Goal: Find specific page/section: Find specific page/section

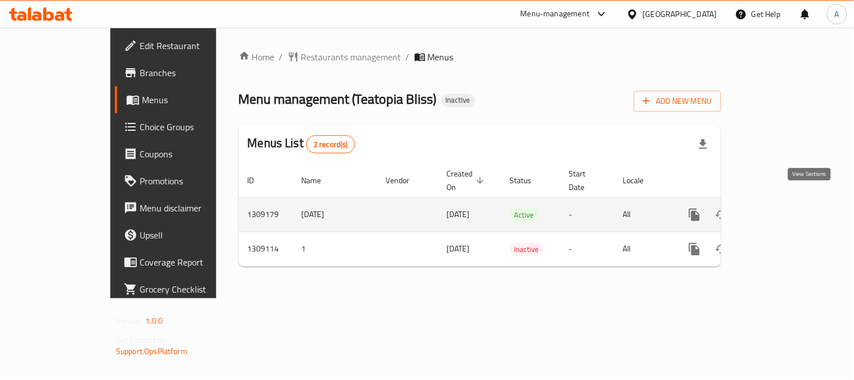
click at [783, 208] on icon "enhanced table" at bounding box center [776, 215] width 14 height 14
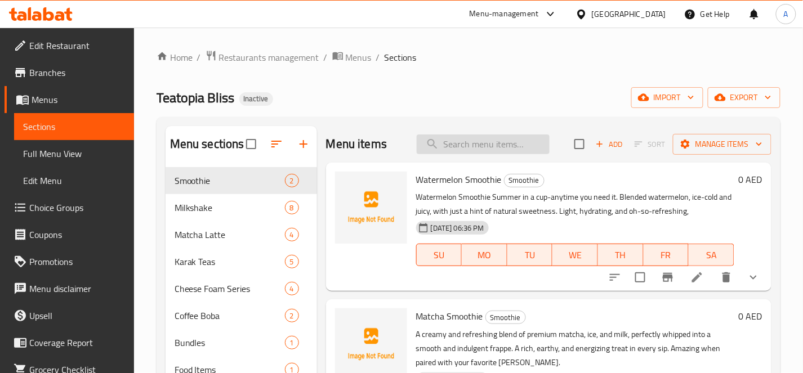
click at [519, 148] on input "search" at bounding box center [483, 145] width 133 height 20
paste input "Abundance Frut Tea"
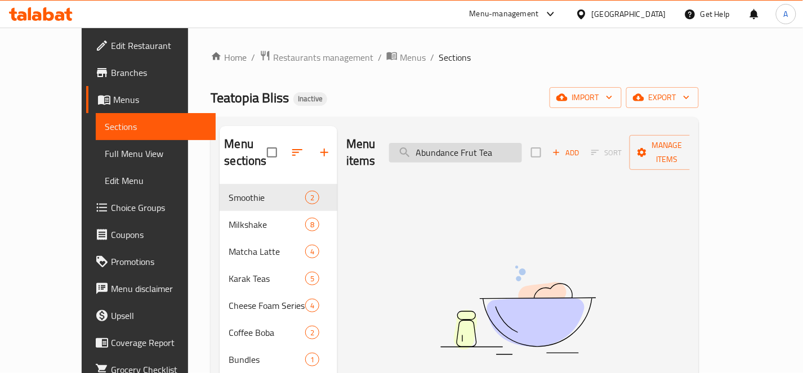
drag, startPoint x: 487, startPoint y: 144, endPoint x: 504, endPoint y: 143, distance: 16.3
click at [504, 143] on input "Abundance Frut Tea" at bounding box center [455, 153] width 133 height 20
type input "Abundance Tea"
click at [511, 144] on input "Abundance Tea" at bounding box center [455, 153] width 133 height 20
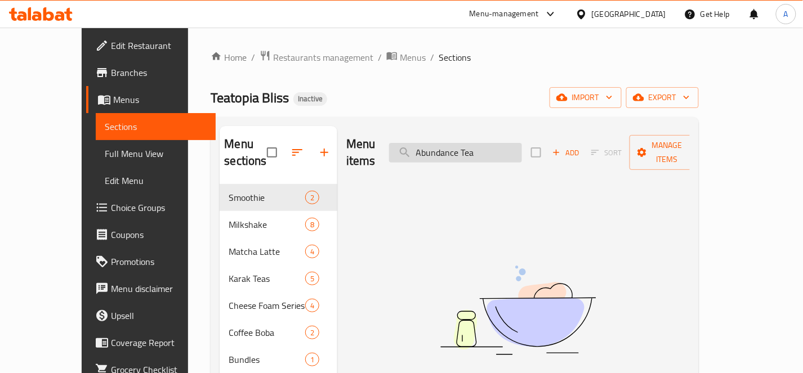
click at [511, 144] on input "Abundance Tea" at bounding box center [455, 153] width 133 height 20
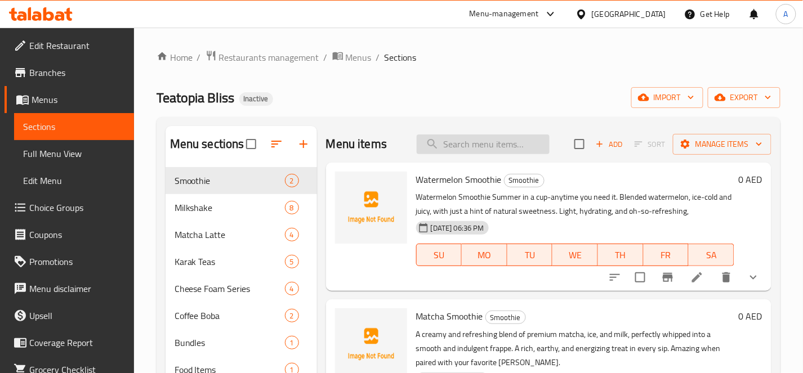
paste input "Abundance Frut Tea"
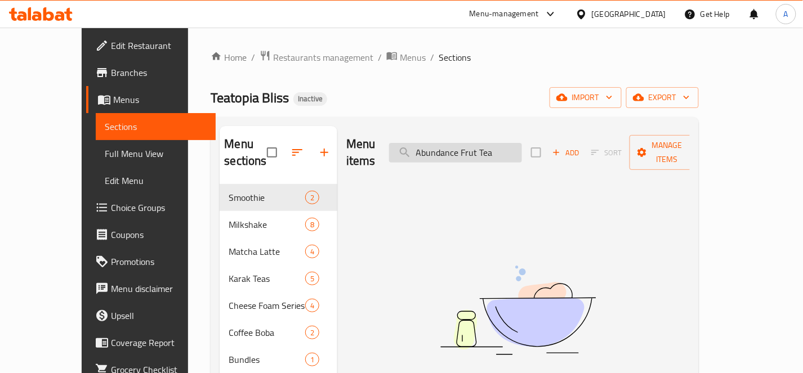
click at [495, 144] on input "Abundance Frut Tea" at bounding box center [455, 153] width 133 height 20
drag, startPoint x: 483, startPoint y: 144, endPoint x: 408, endPoint y: 147, distance: 75.6
click at [408, 147] on div "Menu items Abundance Friut Tea Add Sort Manage items" at bounding box center [518, 153] width 344 height 54
type input "Friut Tea"
click at [466, 145] on input "Friut Tea" at bounding box center [455, 153] width 133 height 20
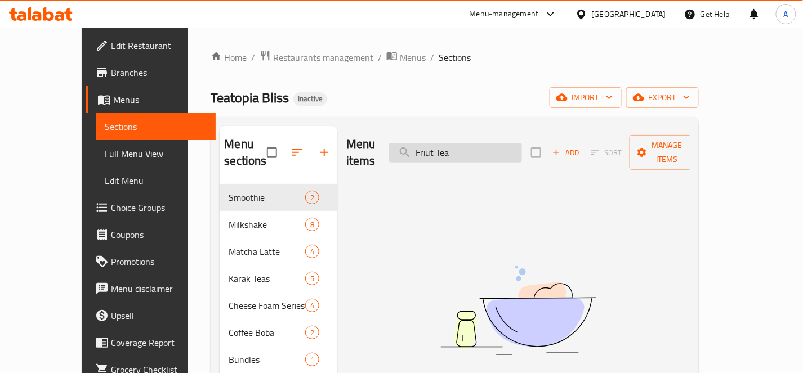
click at [483, 147] on input "Friut Tea" at bounding box center [455, 153] width 133 height 20
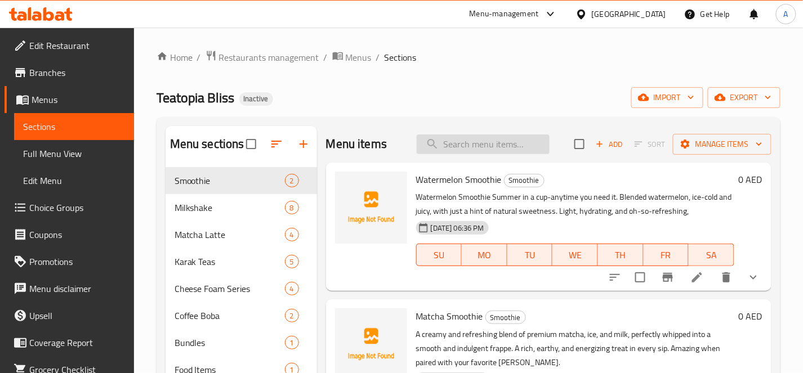
click at [493, 137] on input "search" at bounding box center [483, 145] width 133 height 20
paste input "Acia Avocado Power Bowl"
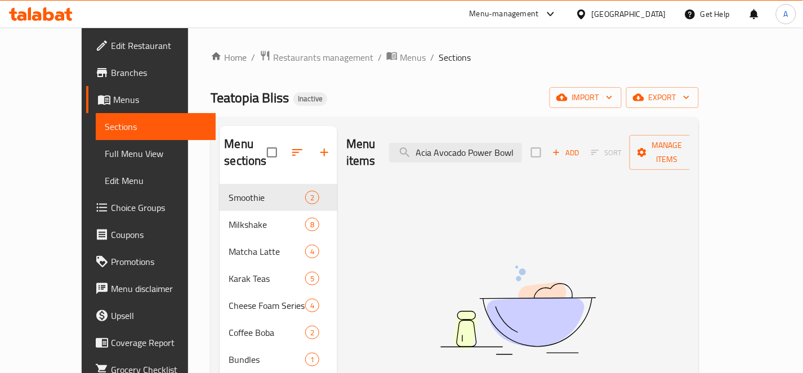
drag, startPoint x: 498, startPoint y: 149, endPoint x: 594, endPoint y: 159, distance: 96.8
click at [594, 159] on div "Menu items Acia Avocado Power Bowl Add Sort Manage items" at bounding box center [518, 153] width 344 height 54
type input "A"
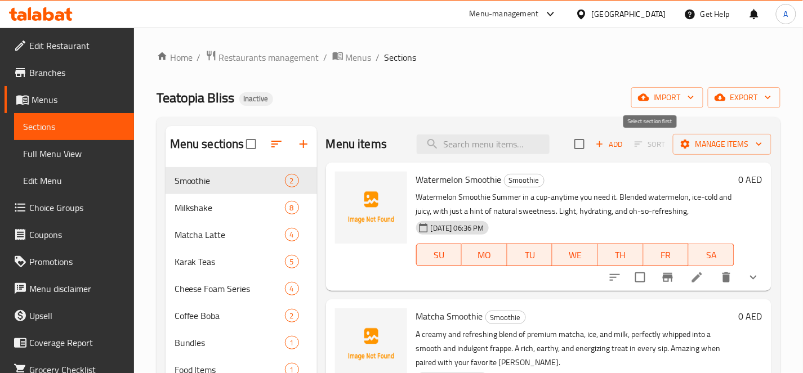
paste input "Acia Avocado Power Bowl"
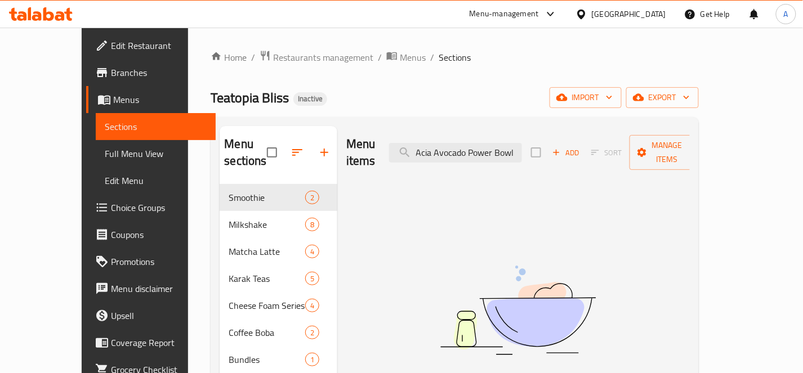
drag, startPoint x: 534, startPoint y: 146, endPoint x: 584, endPoint y: 150, distance: 49.7
click at [584, 150] on div "Menu items Acia Avocado Power Bowl Add Sort Manage items" at bounding box center [518, 153] width 344 height 54
type input "A"
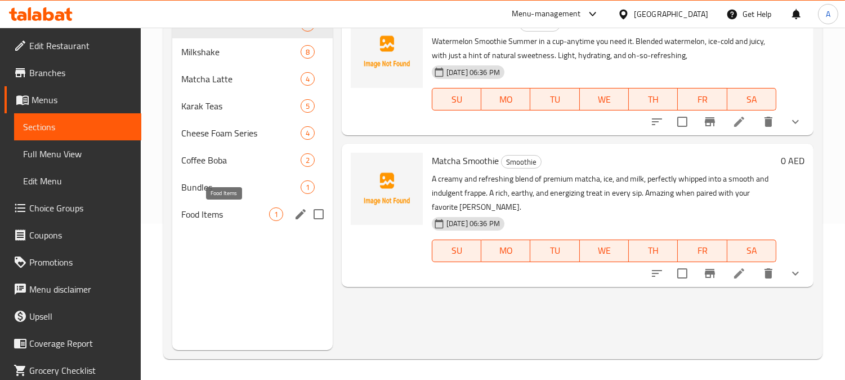
scroll to position [158, 0]
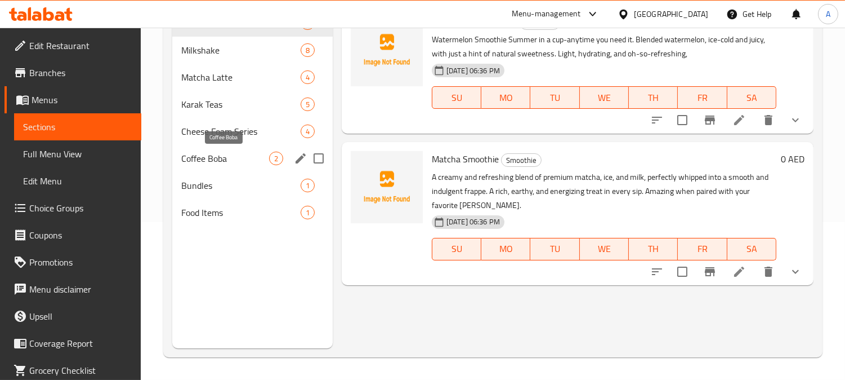
click at [222, 153] on span "Coffee Boba" at bounding box center [225, 159] width 88 height 14
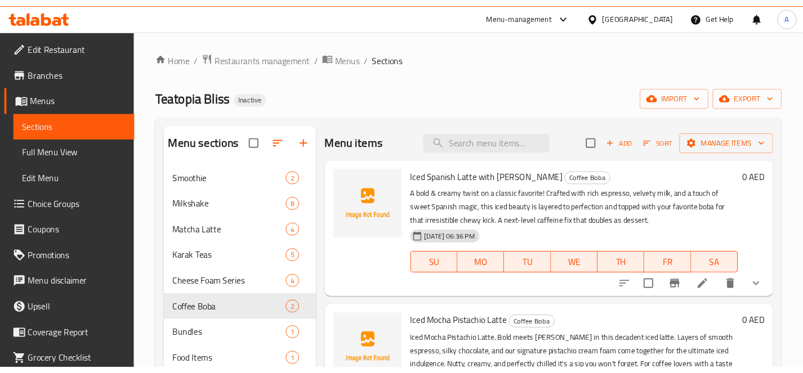
scroll to position [63, 0]
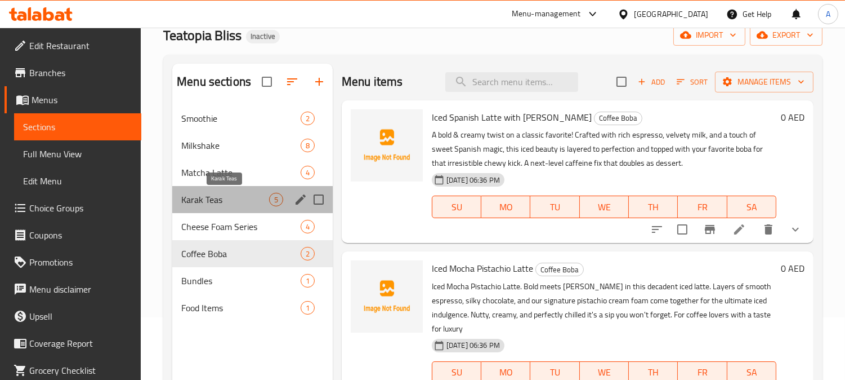
click at [221, 196] on span "Karak Teas" at bounding box center [225, 200] width 88 height 14
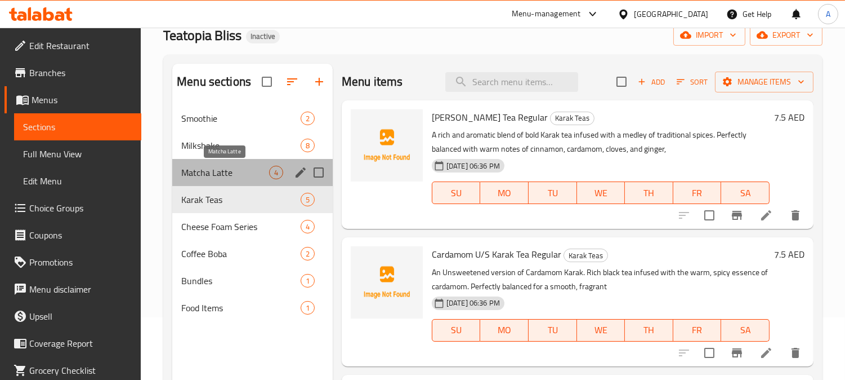
click at [235, 177] on span "Matcha Latte" at bounding box center [225, 173] width 88 height 14
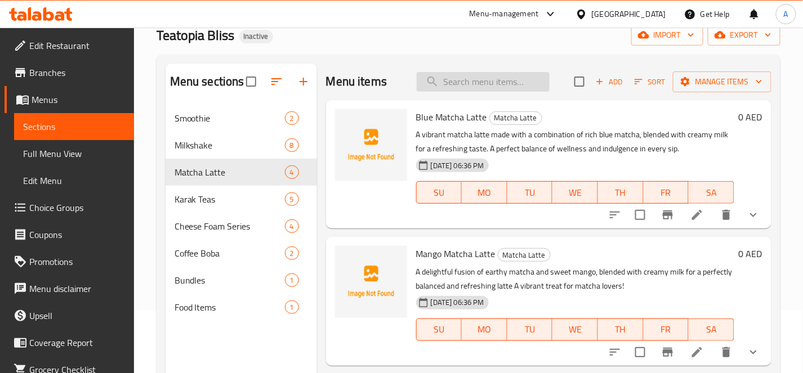
click at [509, 76] on input "search" at bounding box center [483, 82] width 133 height 20
paste input "Wintermelon Milk Tea"
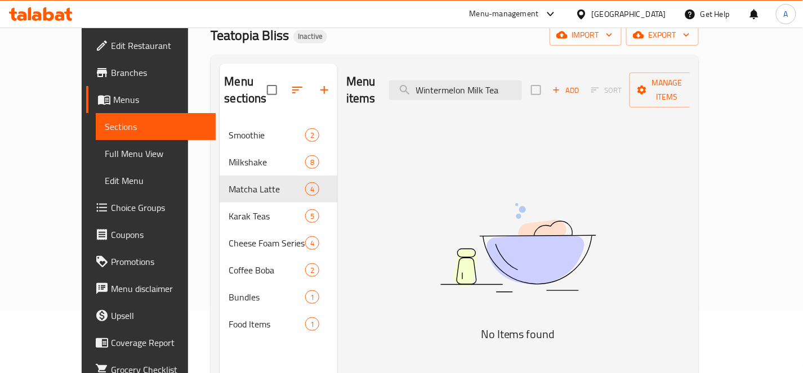
drag, startPoint x: 496, startPoint y: 83, endPoint x: 568, endPoint y: 91, distance: 72.5
click at [568, 91] on div "Menu items Wintermelon Milk Tea Add Sort Manage items" at bounding box center [518, 91] width 344 height 54
click at [499, 91] on input "Wintermelon" at bounding box center [455, 91] width 133 height 20
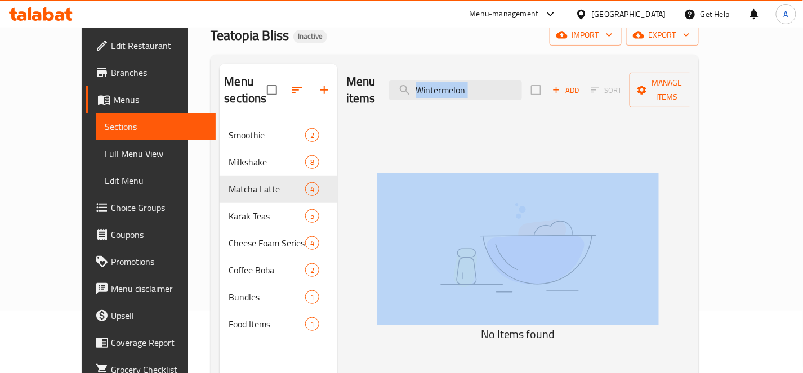
click at [500, 92] on div "Menu items Wintermelon Add Sort Manage items" at bounding box center [518, 91] width 344 height 54
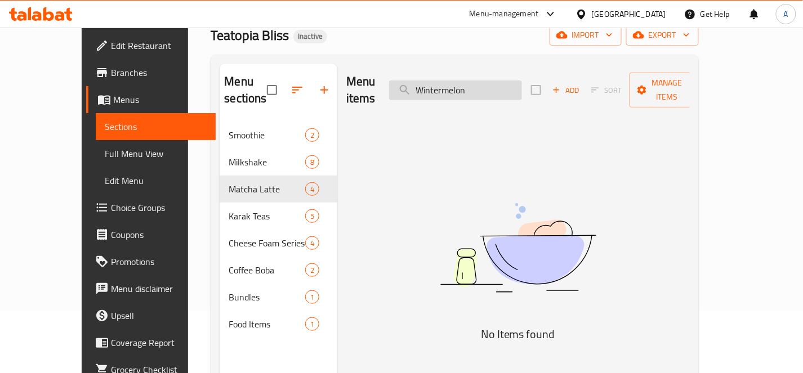
click at [507, 85] on input "Wintermelon" at bounding box center [455, 91] width 133 height 20
paste input "atermelon Smoothie"
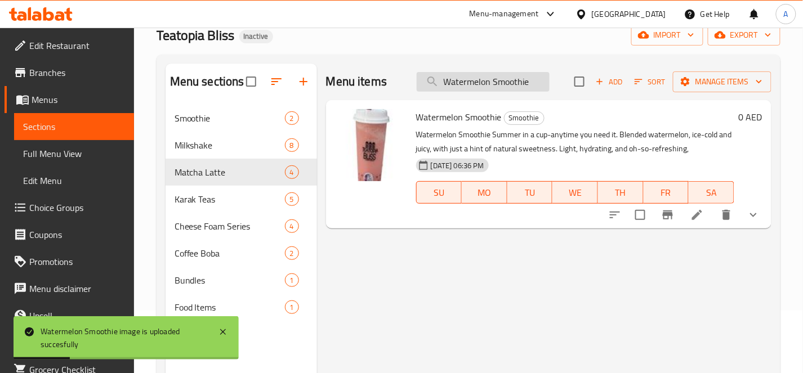
click at [514, 81] on input "Watermelon Smoothie" at bounding box center [483, 82] width 133 height 20
paste input "Vanilla"
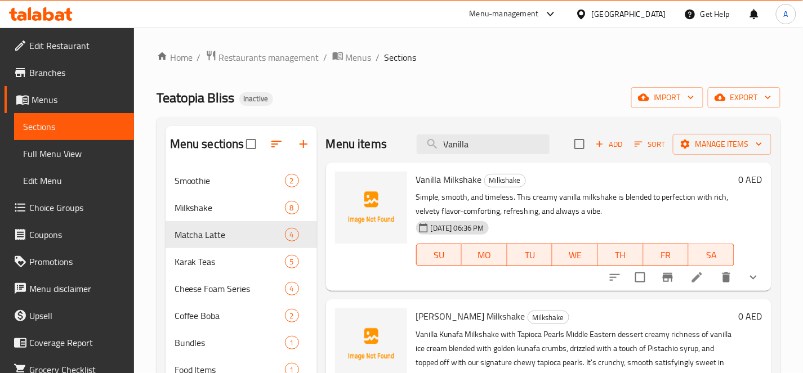
type input "Vanilla"
click at [468, 183] on span "Vanilla Milkshake" at bounding box center [449, 179] width 66 height 17
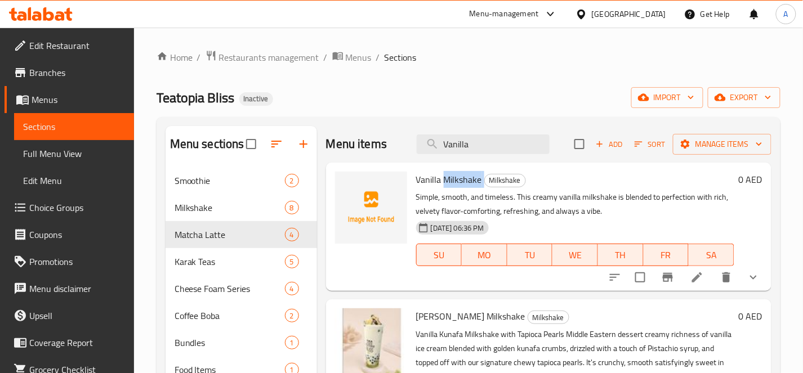
click at [468, 183] on span "Vanilla Milkshake" at bounding box center [449, 179] width 66 height 17
copy h6 "Milkshake"
click at [482, 146] on input "Vanilla" at bounding box center [483, 145] width 133 height 20
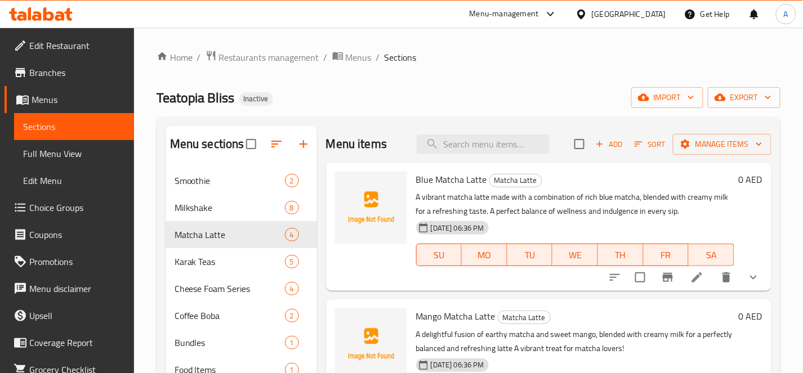
click at [479, 155] on div "Menu items Add Sort Manage items" at bounding box center [549, 144] width 446 height 37
click at [487, 146] on input "search" at bounding box center [483, 145] width 133 height 20
paste input "Thai Milk Tea"
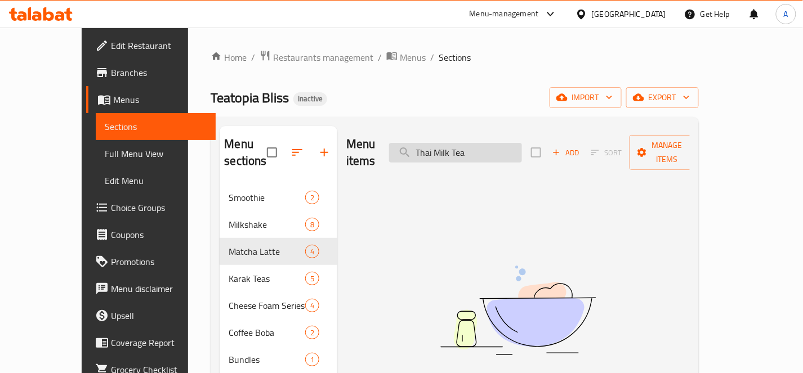
click at [514, 150] on input "Thai Milk Tea" at bounding box center [455, 153] width 133 height 20
type input "Thai"
click at [509, 143] on input "Thai" at bounding box center [455, 153] width 133 height 20
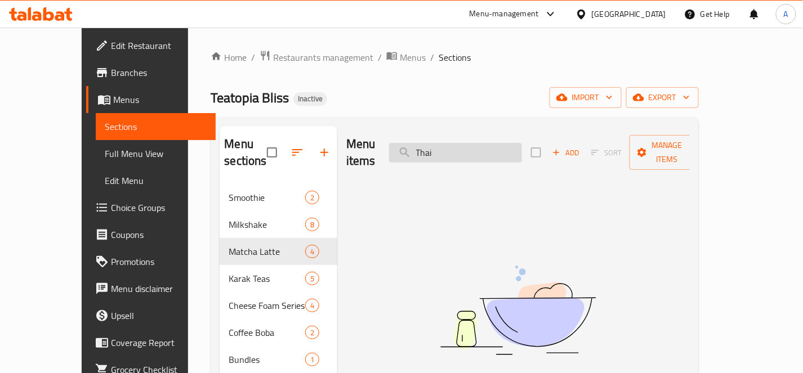
click at [509, 143] on input "Thai" at bounding box center [455, 153] width 133 height 20
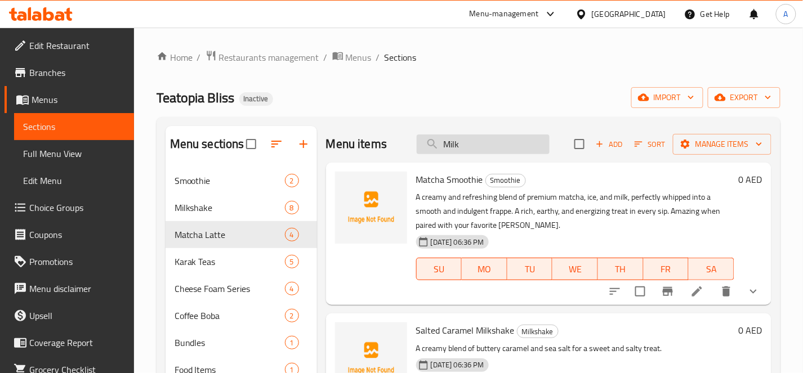
click at [506, 134] on div "Menu items Milk Add Sort Manage items" at bounding box center [549, 144] width 446 height 37
click at [507, 135] on input "Milk" at bounding box center [483, 145] width 133 height 20
paste input "Banana Matcha Latte"
type input "Banana Matcha Latte"
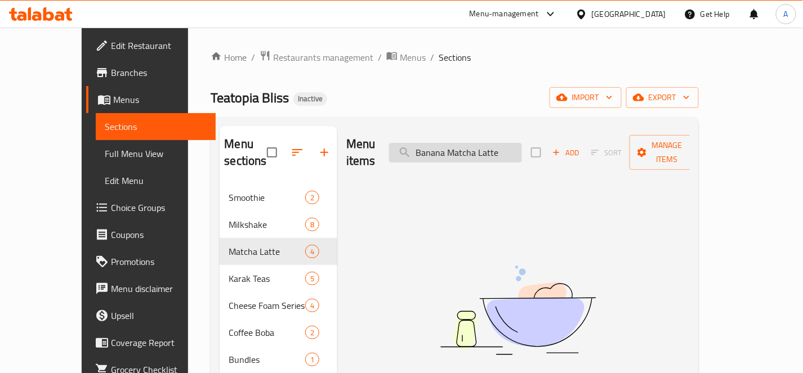
drag, startPoint x: 471, startPoint y: 137, endPoint x: 423, endPoint y: 146, distance: 48.7
click at [425, 143] on input "Banana Matcha Latte" at bounding box center [455, 153] width 133 height 20
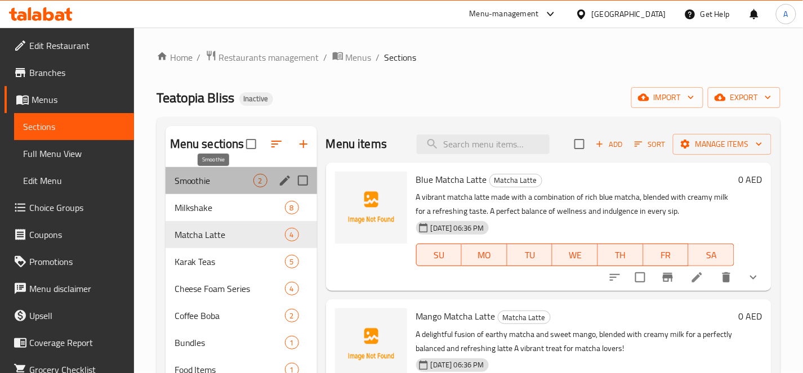
click at [244, 179] on span "Smoothie" at bounding box center [214, 181] width 79 height 14
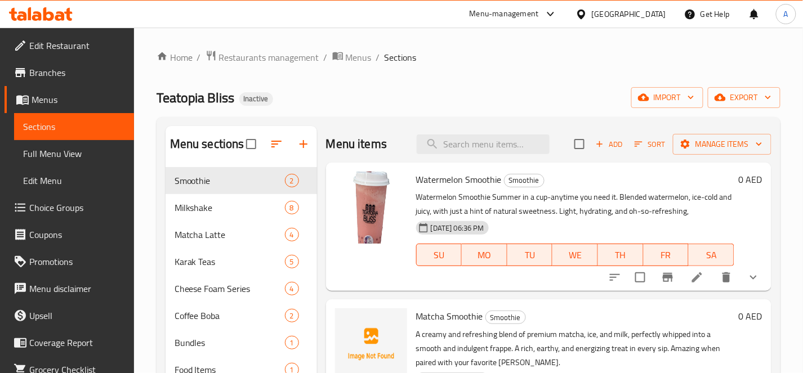
click at [482, 178] on span "Watermelon Smoothie" at bounding box center [459, 179] width 86 height 17
copy h6 "Smoothie"
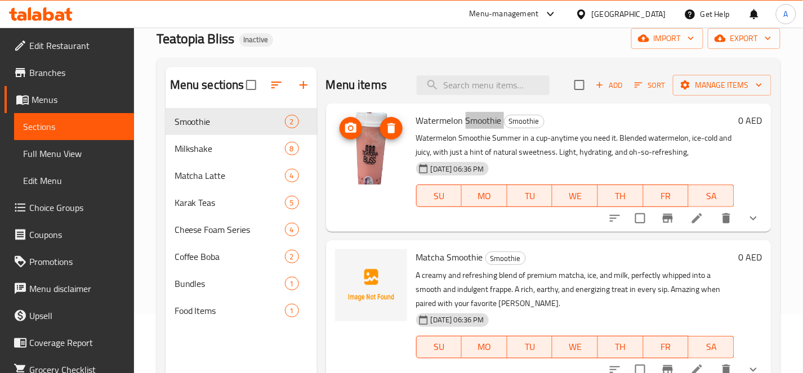
scroll to position [158, 0]
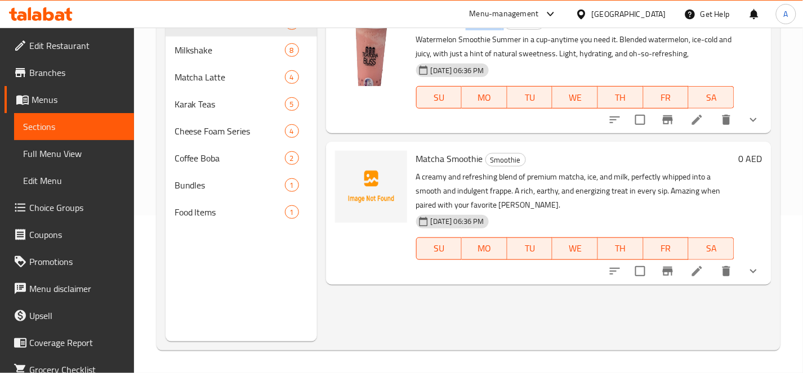
click at [437, 161] on span "Matcha Smoothie" at bounding box center [449, 158] width 67 height 17
copy span "Matcha"
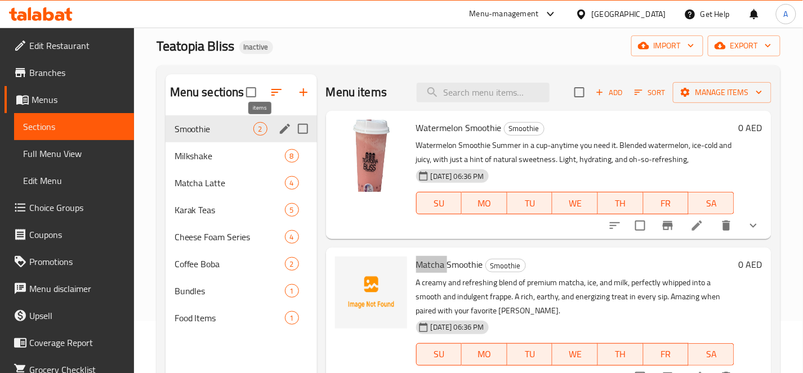
scroll to position [0, 0]
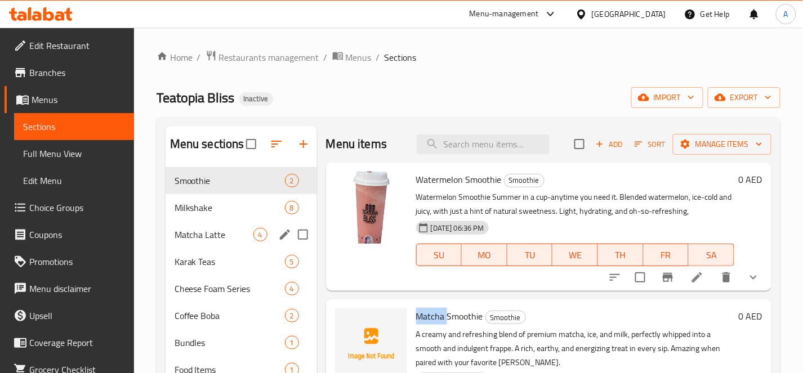
click at [226, 210] on span "Milkshake" at bounding box center [230, 208] width 110 height 14
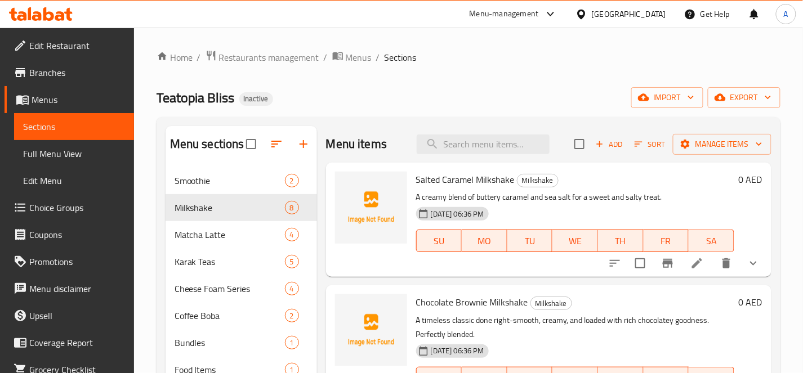
click at [500, 179] on span "Salted Caramel Milkshake" at bounding box center [465, 179] width 99 height 17
copy h6 "Milkshake"
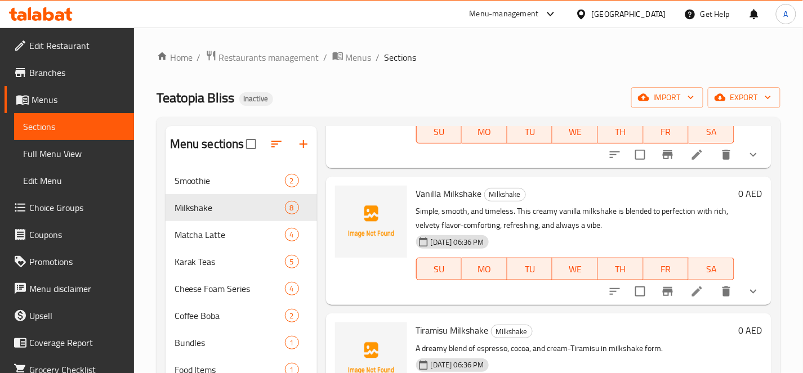
scroll to position [250, 0]
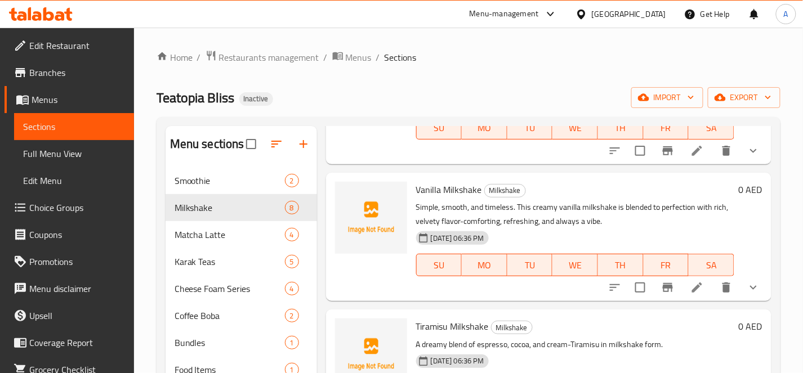
click at [466, 190] on span "Vanilla Milkshake" at bounding box center [449, 189] width 66 height 17
copy h6 "Milkshake"
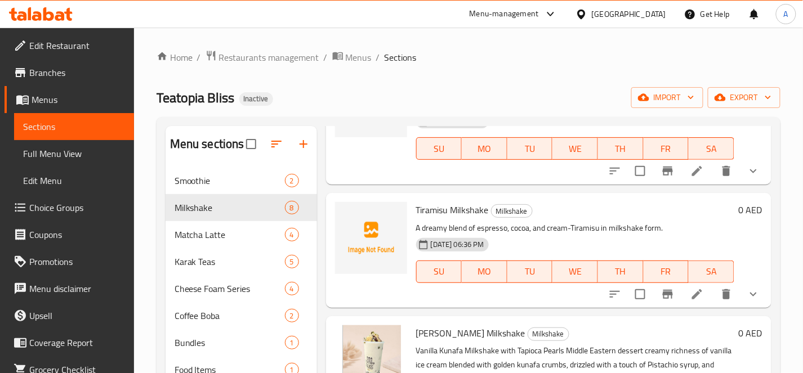
scroll to position [375, 0]
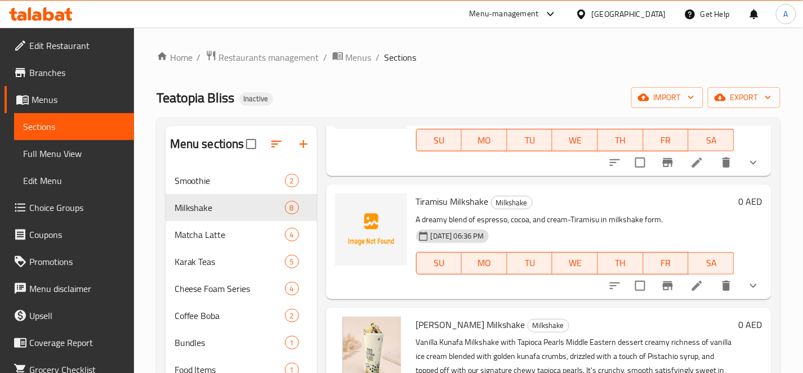
click at [464, 202] on span "Tiramisu Milkshake" at bounding box center [452, 201] width 73 height 17
copy h6 "Tiramisu Milkshake"
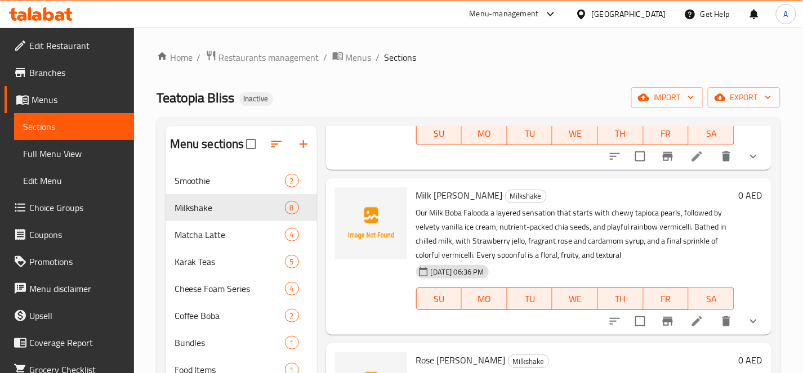
scroll to position [648, 0]
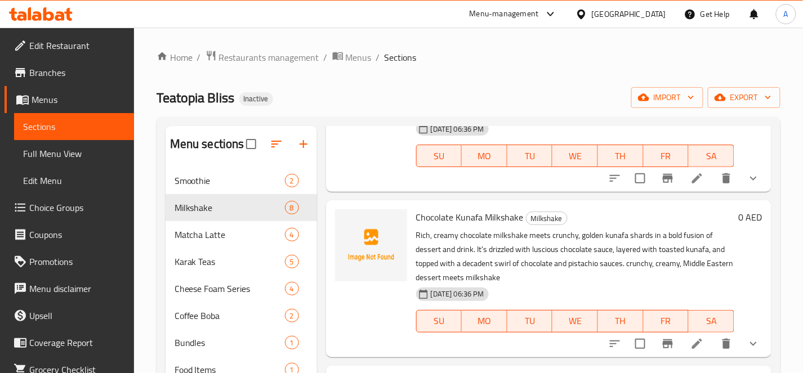
click at [479, 216] on span "Chocolate Kunafa Milkshake" at bounding box center [470, 217] width 108 height 17
click at [479, 215] on span "Chocolate Kunafa Milkshake" at bounding box center [470, 217] width 108 height 17
click at [448, 215] on span "Chocolate Kunafa Milkshake" at bounding box center [470, 217] width 108 height 17
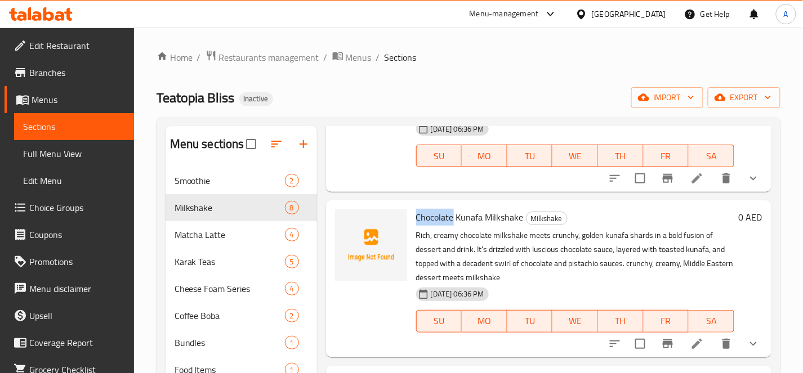
copy span "Chocolate"
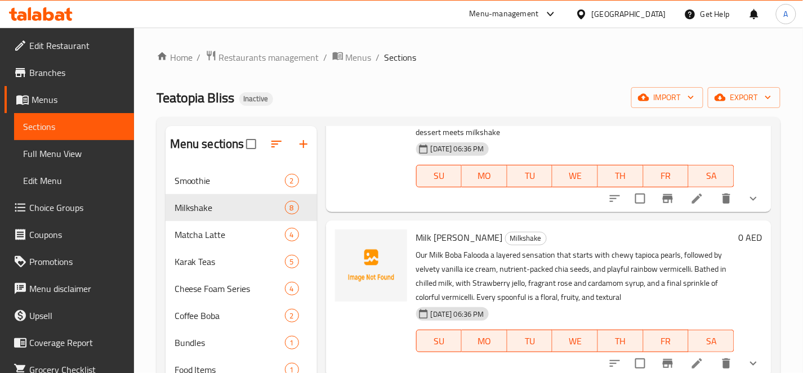
scroll to position [835, 0]
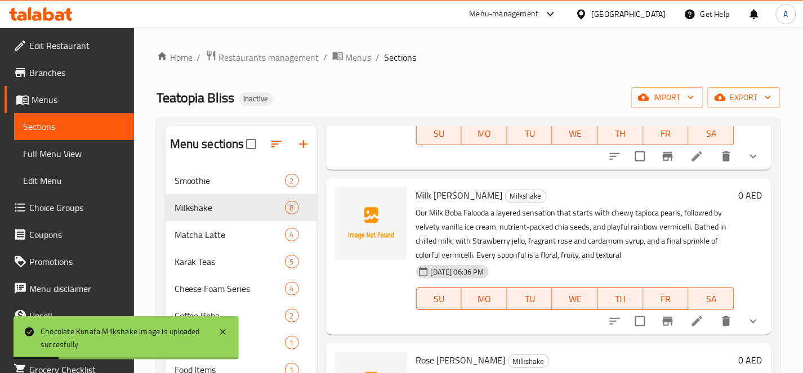
click at [470, 195] on span "Milk [PERSON_NAME]" at bounding box center [459, 195] width 87 height 17
copy h6 "Falooda"
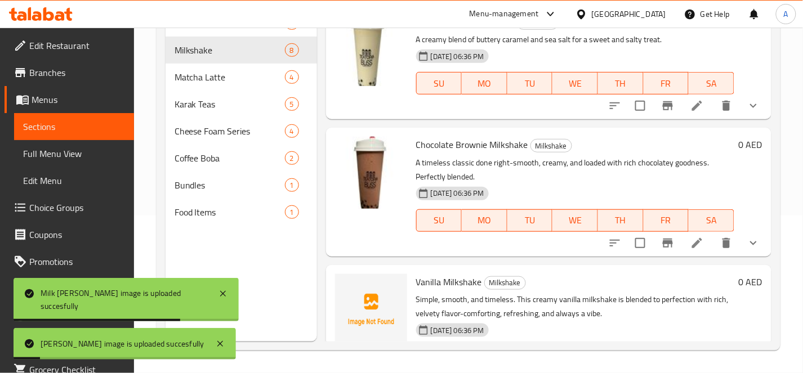
scroll to position [0, 0]
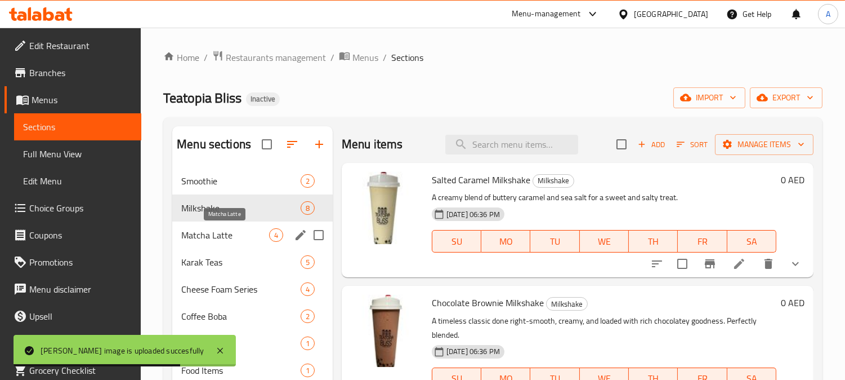
click at [215, 241] on span "Matcha Latte" at bounding box center [225, 235] width 88 height 14
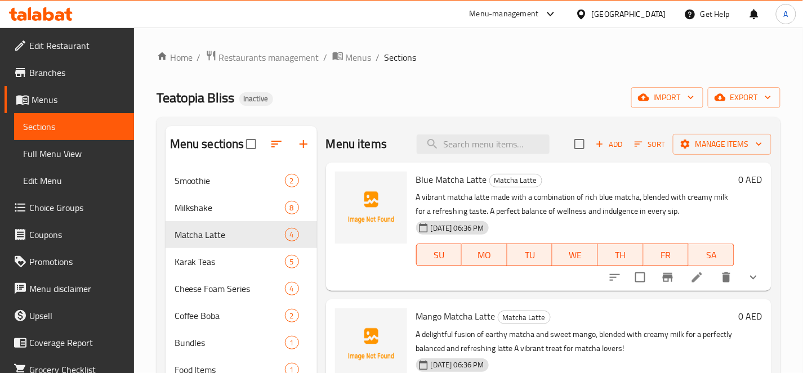
click at [469, 179] on span "Blue Matcha Latte" at bounding box center [451, 179] width 71 height 17
copy h6 "Blue Matcha Latte"
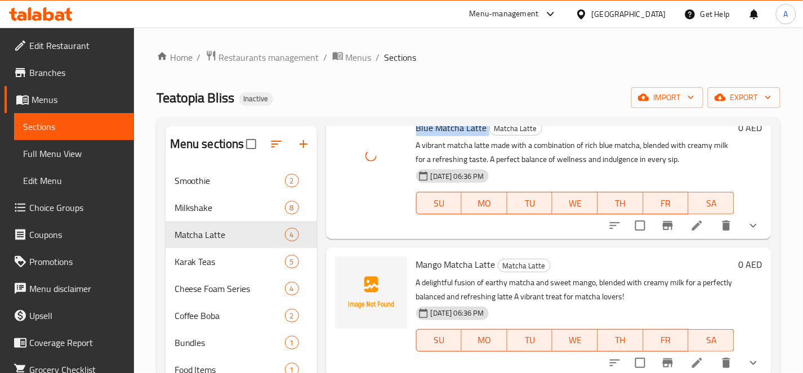
scroll to position [63, 0]
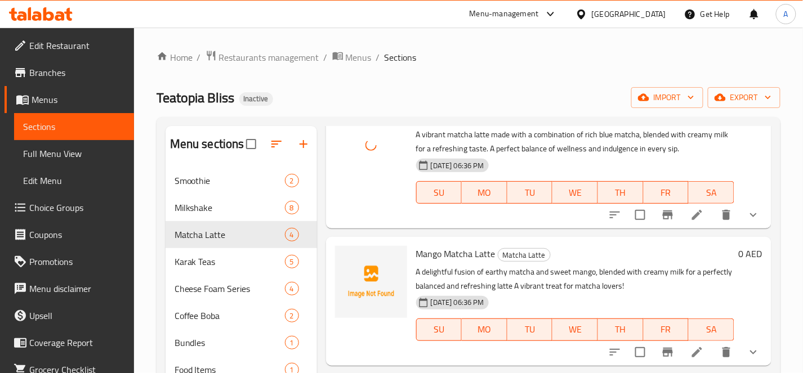
click at [486, 252] on span "Mango Matcha Latte" at bounding box center [455, 254] width 79 height 17
copy h6 "Latte"
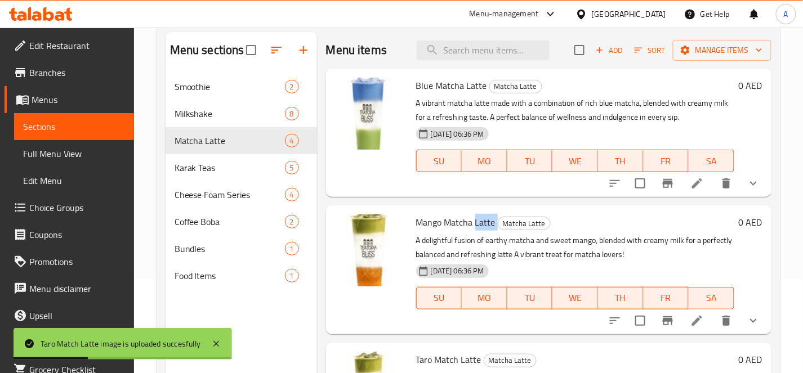
scroll to position [0, 0]
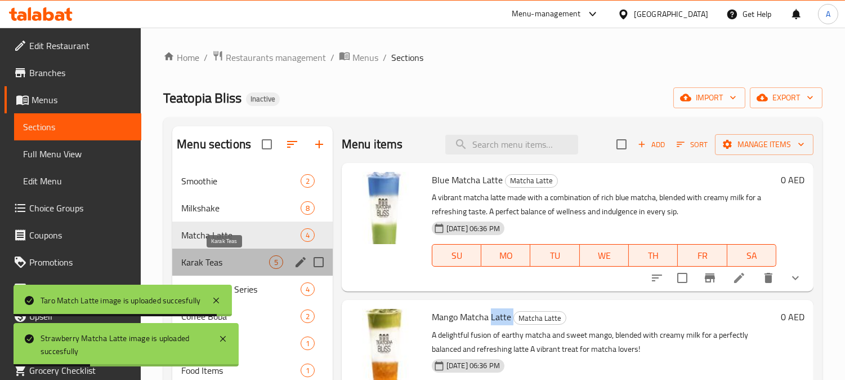
click at [231, 260] on span "Karak Teas" at bounding box center [225, 262] width 88 height 14
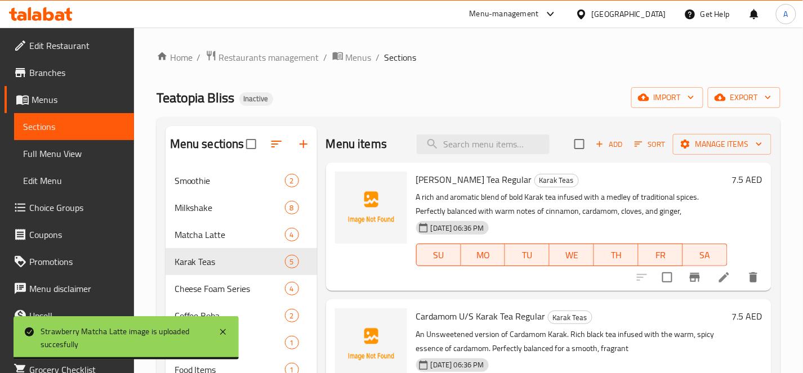
click at [498, 176] on span "[PERSON_NAME] Tea Regular" at bounding box center [474, 179] width 116 height 17
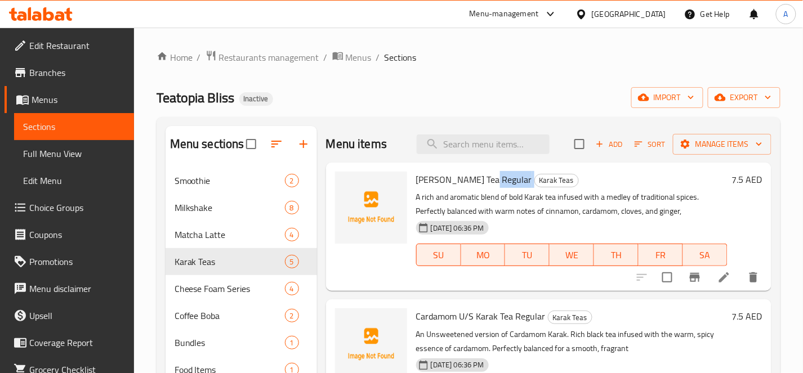
click at [498, 176] on span "[PERSON_NAME] Tea Regular" at bounding box center [474, 179] width 116 height 17
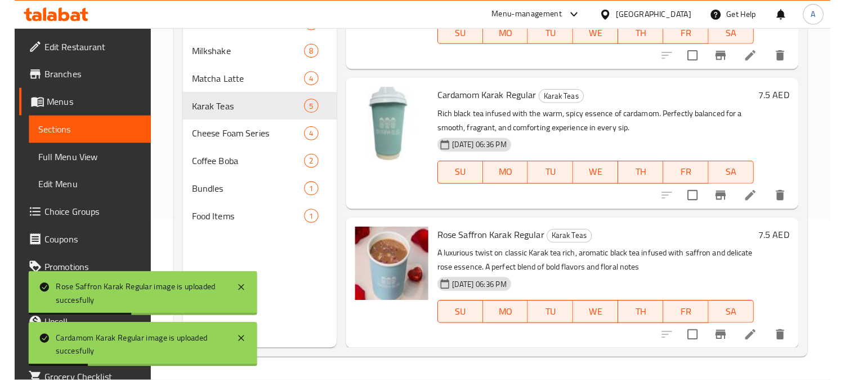
scroll to position [333, 0]
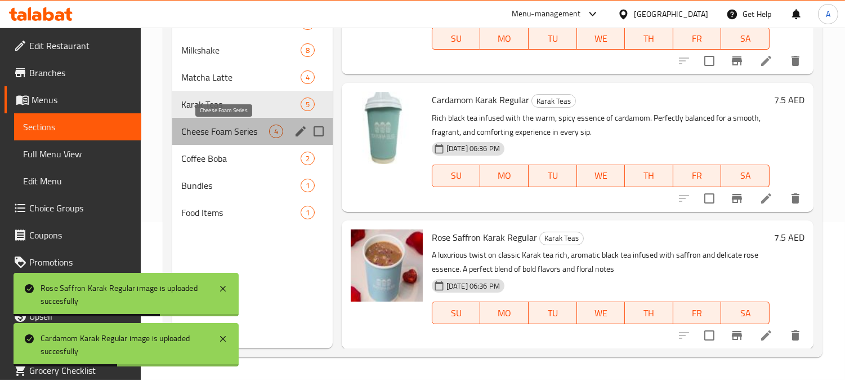
click at [224, 126] on span "Cheese Foam Series" at bounding box center [225, 131] width 88 height 14
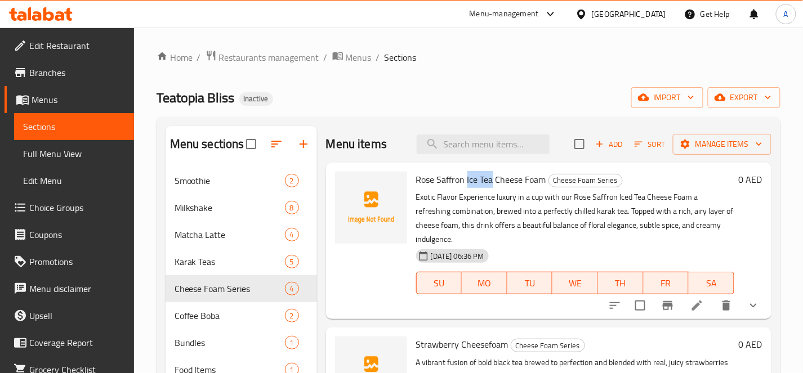
drag, startPoint x: 468, startPoint y: 179, endPoint x: 491, endPoint y: 177, distance: 23.2
click at [491, 177] on span "Rose Saffron Ice Tea Cheese Foam" at bounding box center [481, 179] width 130 height 17
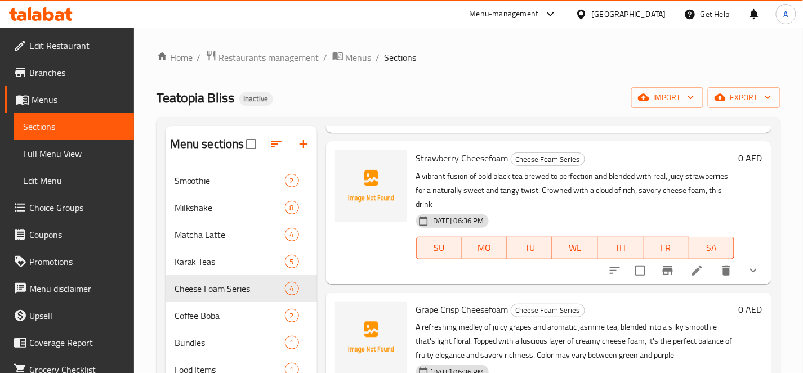
scroll to position [188, 0]
drag, startPoint x: 462, startPoint y: 158, endPoint x: 505, endPoint y: 156, distance: 42.9
click at [505, 156] on span "Strawberry Cheesefoam" at bounding box center [462, 157] width 92 height 17
click at [492, 158] on span "Strawberry Cheesefoam" at bounding box center [462, 157] width 92 height 17
drag, startPoint x: 463, startPoint y: 159, endPoint x: 508, endPoint y: 159, distance: 45.1
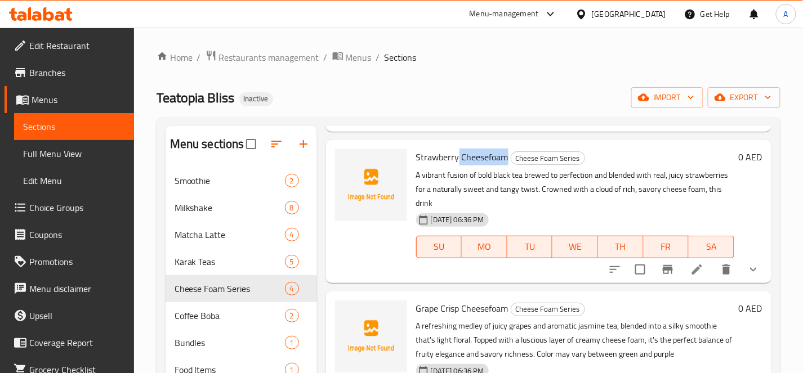
click at [508, 159] on h6 "Strawberry Cheesefoam Cheese Foam Series" at bounding box center [575, 157] width 318 height 16
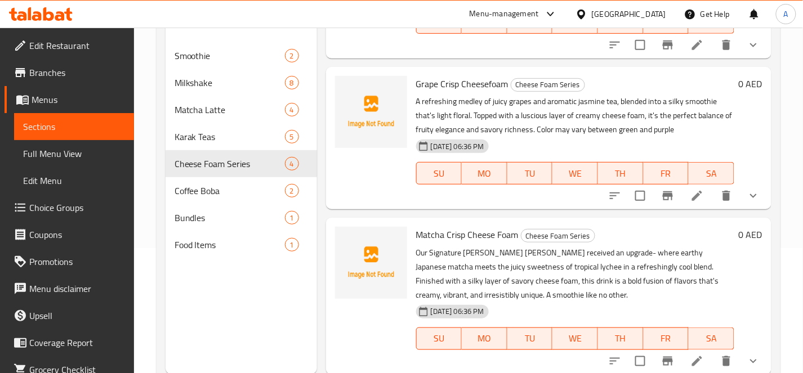
scroll to position [158, 0]
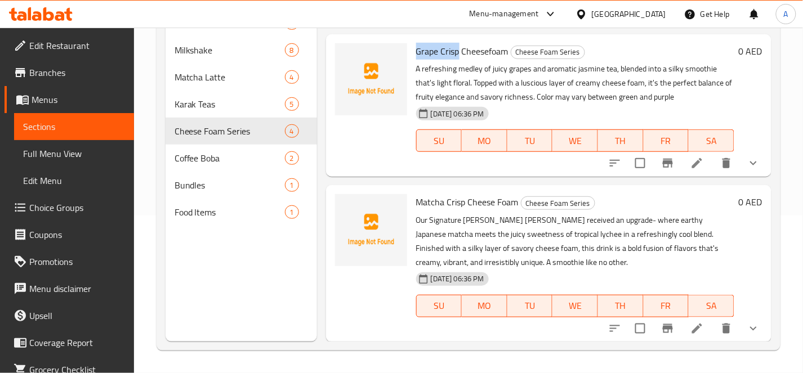
drag, startPoint x: 458, startPoint y: 52, endPoint x: 413, endPoint y: 54, distance: 45.1
click at [413, 54] on div "Grape Crisp Cheesefoam Cheese Foam Series A refreshing medley of juicy grapes a…" at bounding box center [575, 105] width 327 height 133
click at [430, 183] on div "Menu items Add Sort Manage items Rose Saffron Ice Tea Cheese Foam Cheese Foam S…" at bounding box center [544, 154] width 455 height 373
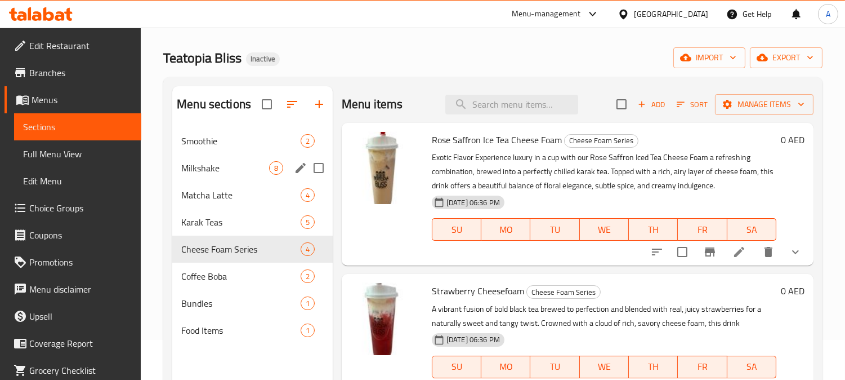
scroll to position [125, 0]
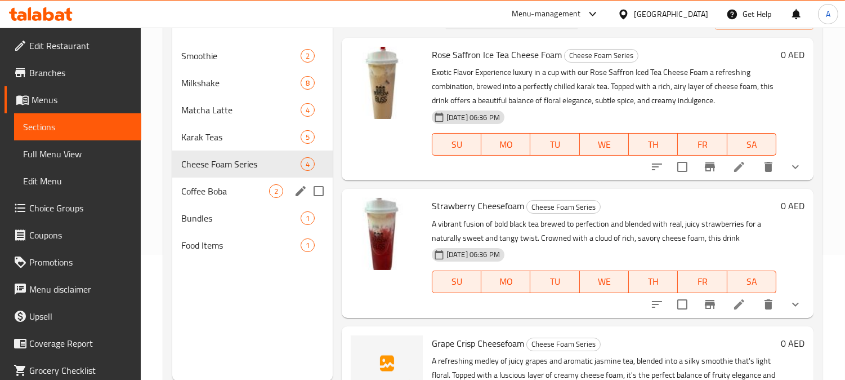
click at [238, 181] on div "Coffee Boba 2" at bounding box center [252, 190] width 161 height 27
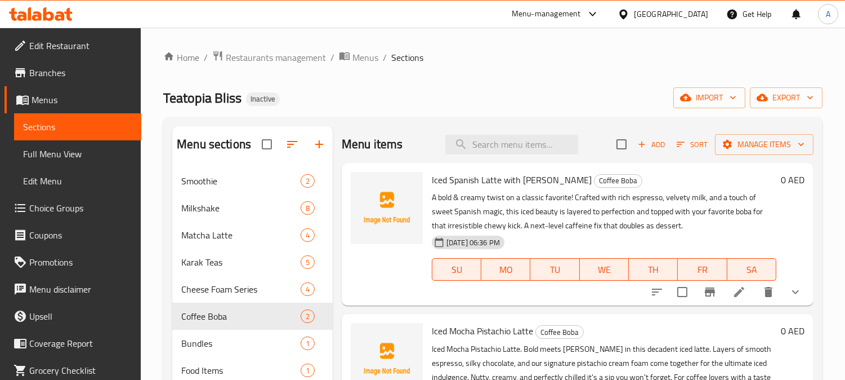
click at [487, 181] on span "Iced Spanish Latte with [PERSON_NAME]" at bounding box center [512, 179] width 160 height 17
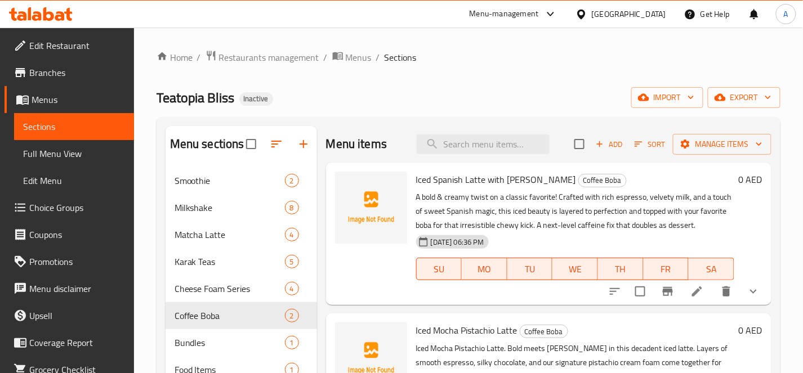
click at [475, 179] on span "Iced Spanish Latte with [PERSON_NAME]" at bounding box center [496, 179] width 160 height 17
click at [453, 179] on span "Iced Spanish Latte with [PERSON_NAME]" at bounding box center [496, 179] width 160 height 17
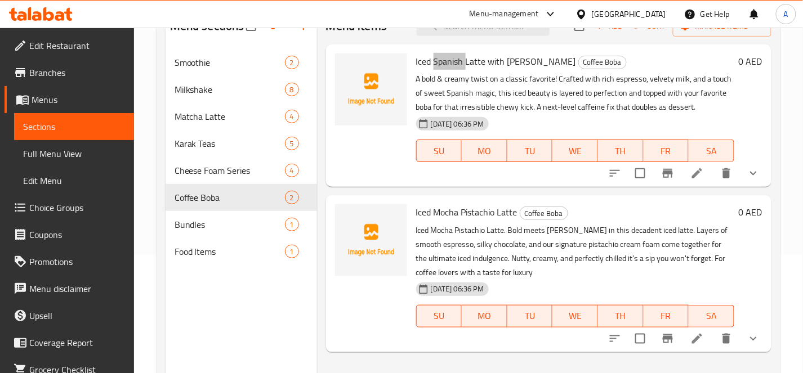
scroll to position [158, 0]
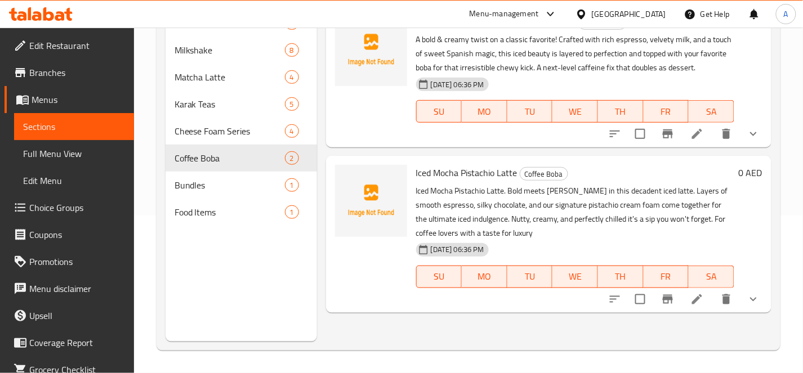
click at [451, 170] on span "Iced Mocha Pistachio Latte" at bounding box center [466, 172] width 101 height 17
click at [504, 173] on span "Iced Mocha Pistachio Latte" at bounding box center [466, 172] width 101 height 17
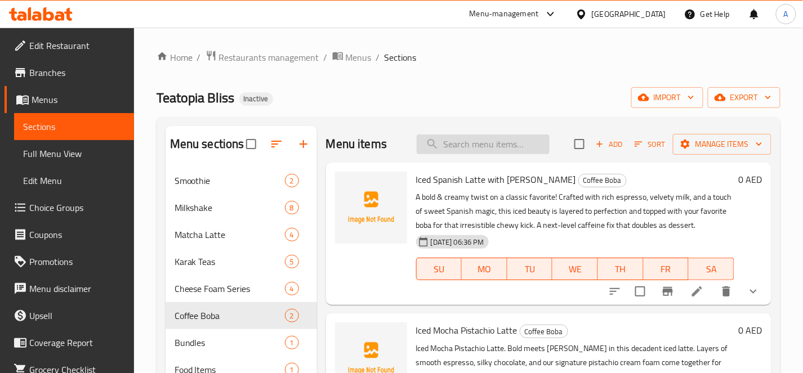
click at [514, 144] on input "search" at bounding box center [483, 145] width 133 height 20
paste input "Iced Pistachio Latte"
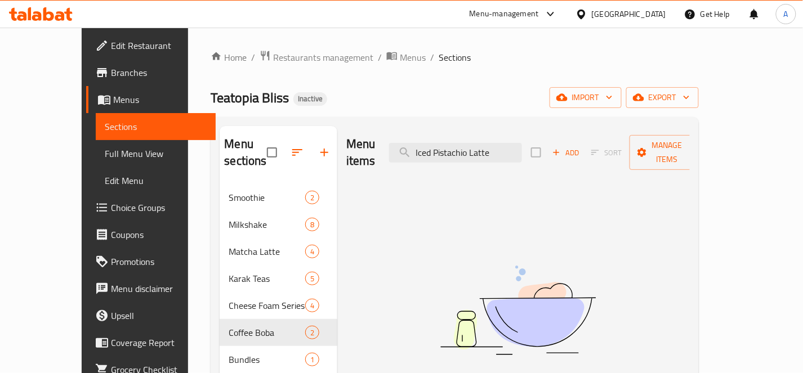
drag, startPoint x: 496, startPoint y: 141, endPoint x: 558, endPoint y: 142, distance: 62.5
click at [558, 142] on div "Menu items Iced Pistachio Latte Add Sort Manage items" at bounding box center [518, 153] width 344 height 54
drag, startPoint x: 462, startPoint y: 144, endPoint x: 438, endPoint y: 145, distance: 23.7
click at [438, 145] on input "Iced Pistachio" at bounding box center [455, 153] width 133 height 20
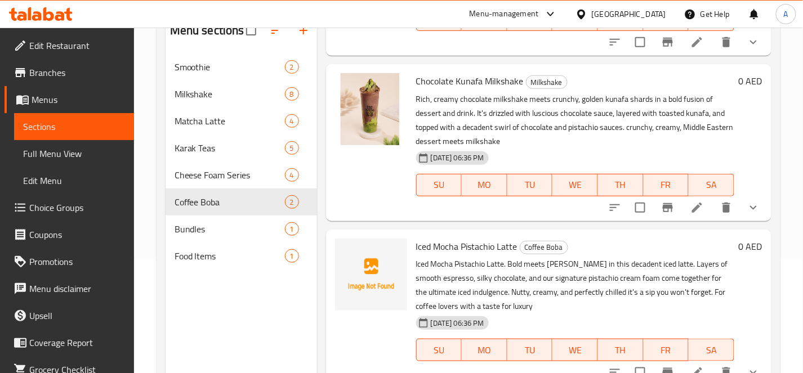
scroll to position [158, 0]
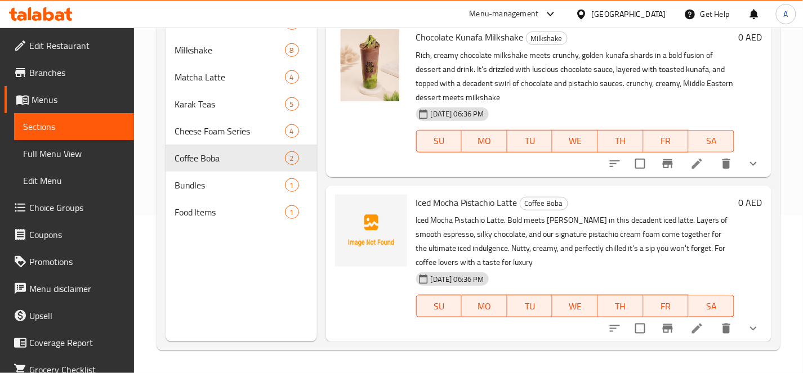
type input "Pistachio"
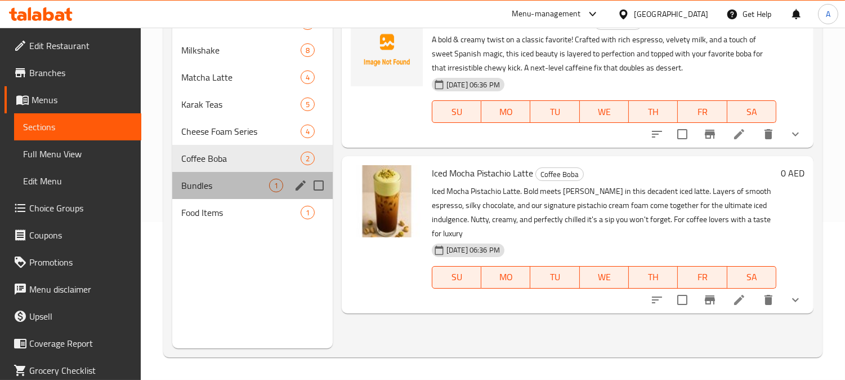
click at [227, 175] on div "Bundles 1" at bounding box center [252, 185] width 161 height 27
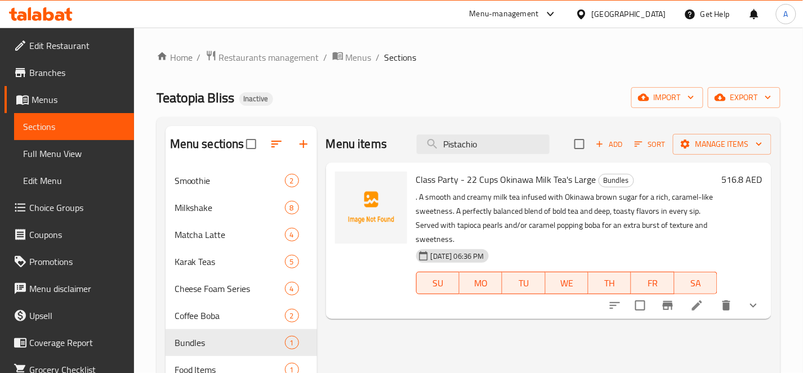
click at [506, 180] on span "Class Party - 22 Cups Okinawa Milk Tea's Large" at bounding box center [506, 179] width 180 height 17
click at [505, 179] on span "Class Party - 22 Cups Okinawa Milk Tea's Large" at bounding box center [506, 179] width 180 height 17
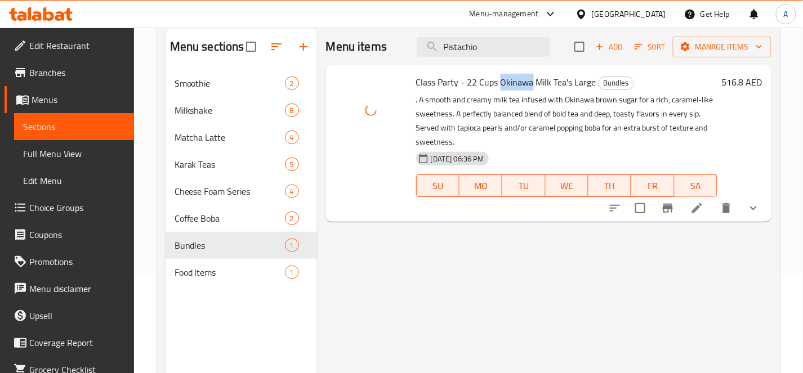
scroll to position [158, 0]
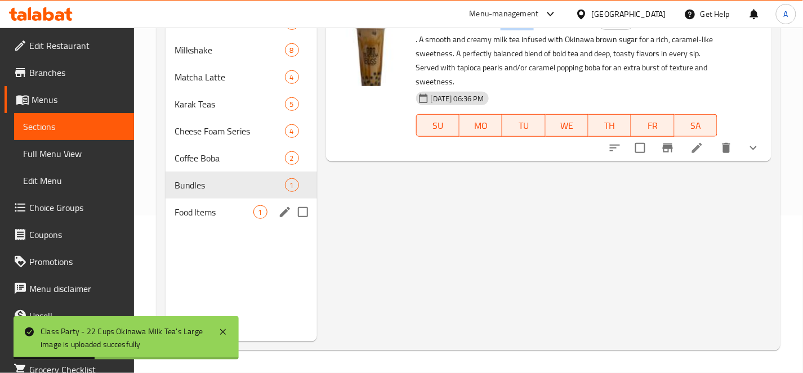
click at [295, 225] on div "Food Items 1" at bounding box center [242, 212] width 152 height 27
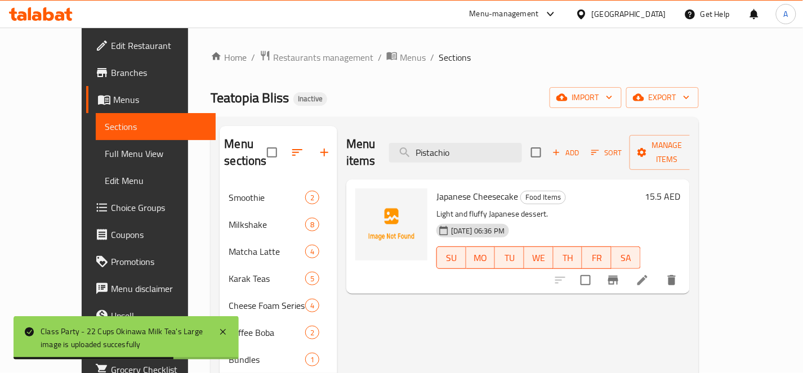
click at [448, 188] on span "Japanese Cheesecake" at bounding box center [478, 196] width 82 height 17
click at [472, 188] on span "Japanese Cheesecake" at bounding box center [478, 196] width 82 height 17
click at [473, 188] on span "Japanese Cheesecake" at bounding box center [478, 196] width 82 height 17
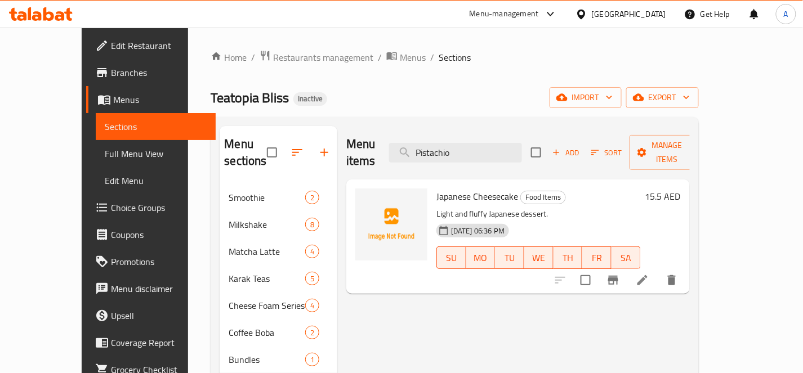
click at [666, 49] on div "Home / Restaurants management / Menus / Sections Teatopia Bliss Inactive import…" at bounding box center [454, 280] width 533 height 504
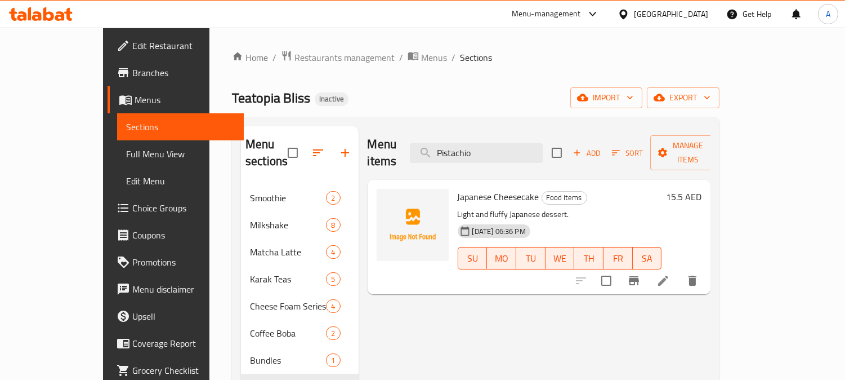
click at [126, 158] on span "Full Menu View" at bounding box center [180, 154] width 109 height 14
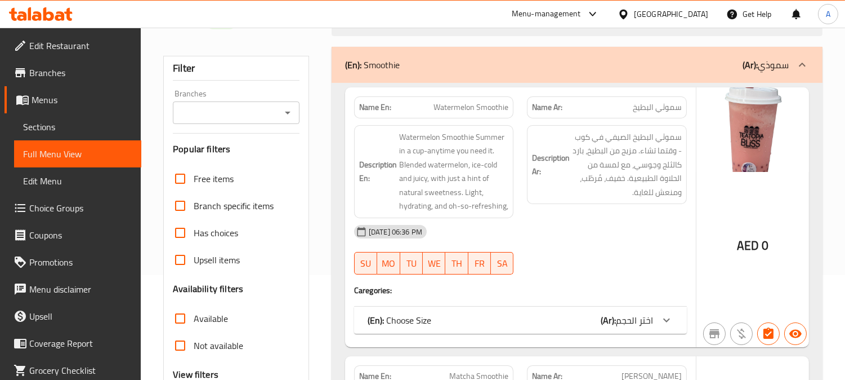
scroll to position [188, 0]
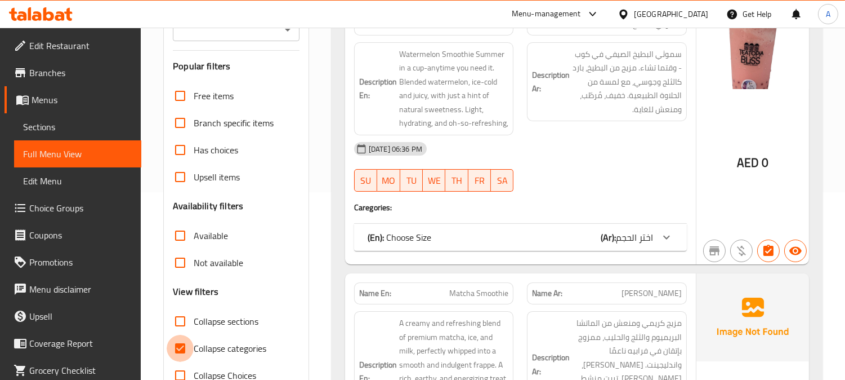
drag, startPoint x: 179, startPoint y: 350, endPoint x: 355, endPoint y: 297, distance: 184.8
click at [179, 350] on input "Collapse categories" at bounding box center [180, 348] width 27 height 27
checkbox input "false"
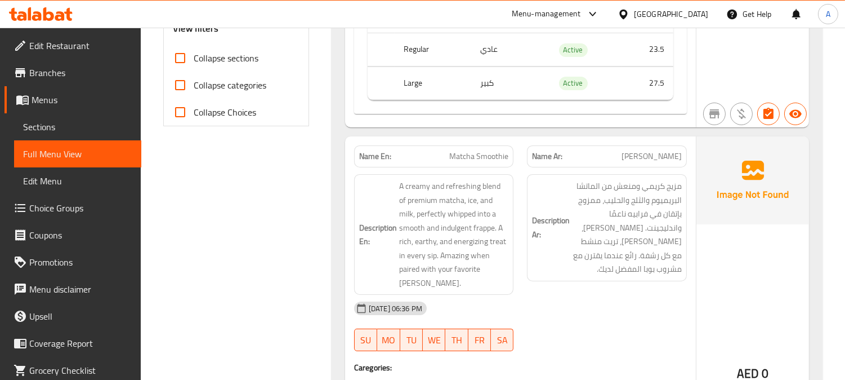
scroll to position [438, 0]
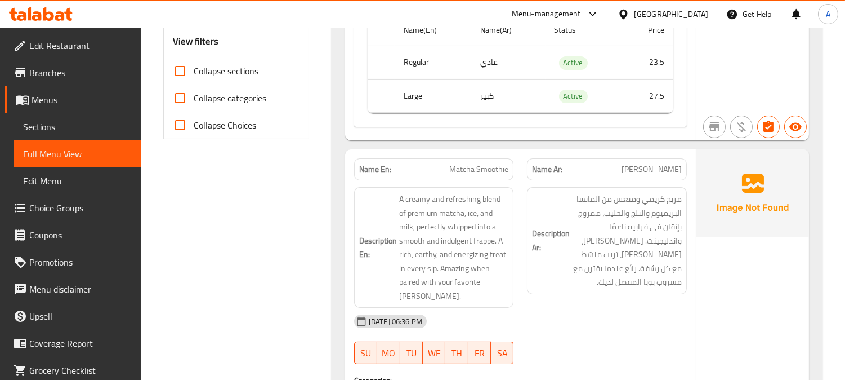
click at [466, 163] on span "Matcha Smoothie" at bounding box center [478, 169] width 59 height 12
click at [333, 308] on div "Name En: Watermelon Smoothie Name Ar: سموثي البطيخ Description En: Watermelon S…" at bounding box center [577, 167] width 491 height 835
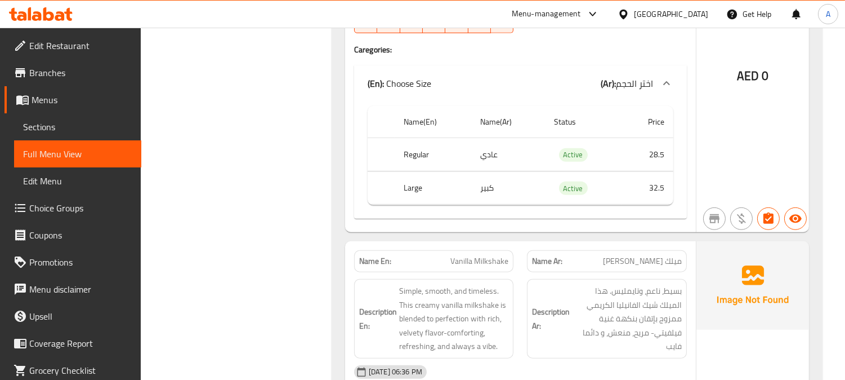
scroll to position [1690, 0]
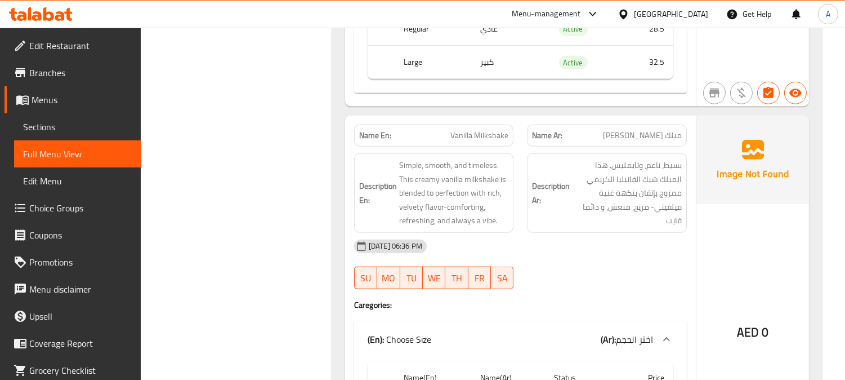
click at [492, 130] on span "Vanilla Milkshake" at bounding box center [480, 136] width 58 height 12
drag, startPoint x: 257, startPoint y: 208, endPoint x: 330, endPoint y: 244, distance: 81.1
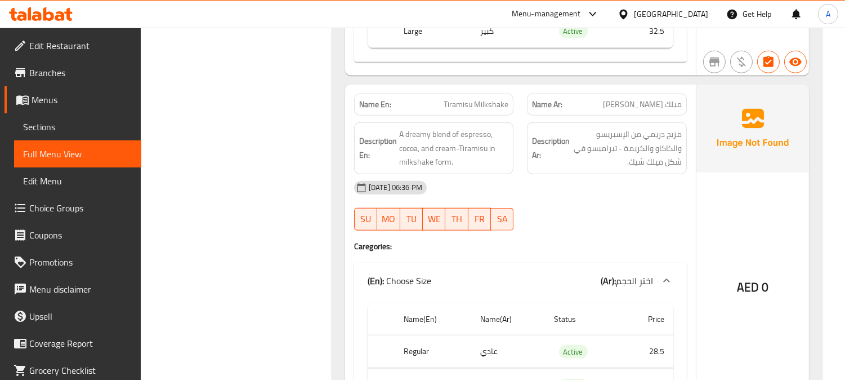
scroll to position [2127, 0]
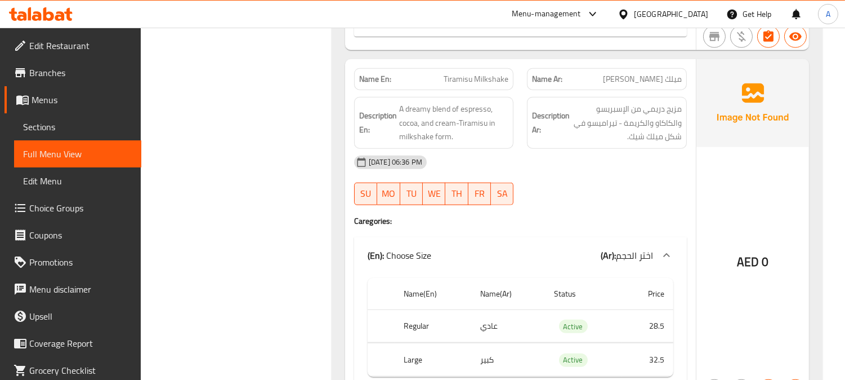
click at [475, 68] on div "Name En: Tiramisu Milkshake" at bounding box center [434, 79] width 160 height 22
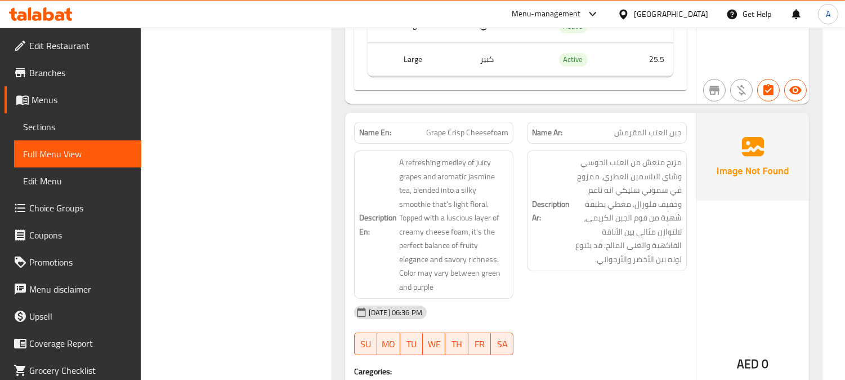
scroll to position [7948, 0]
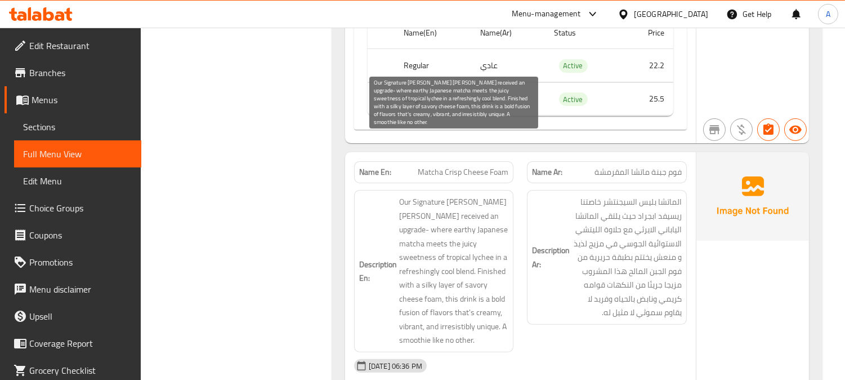
scroll to position [8323, 0]
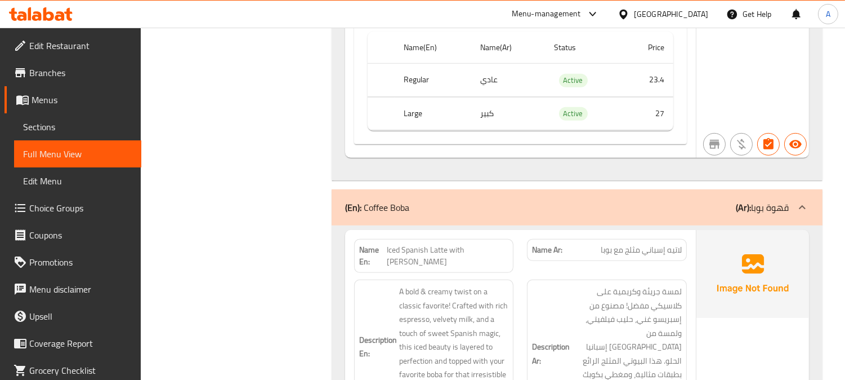
scroll to position [8887, 0]
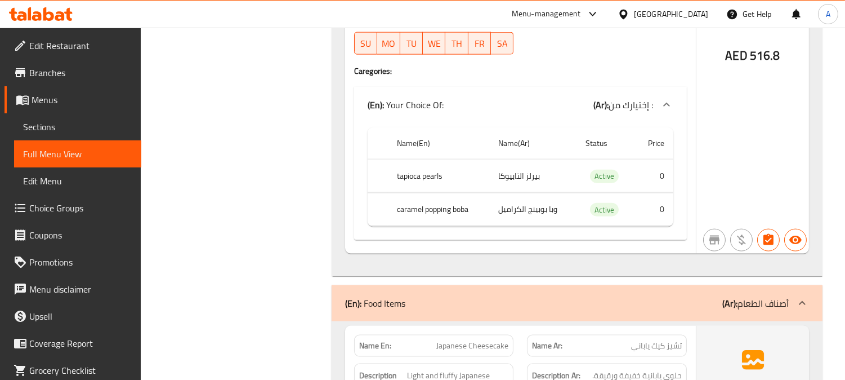
scroll to position [10240, 0]
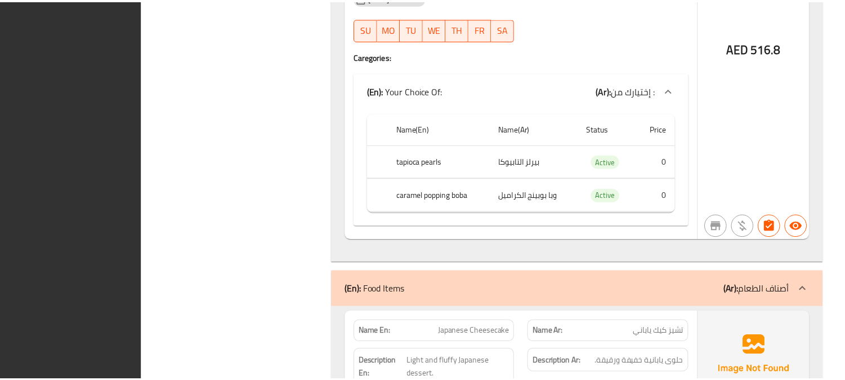
scroll to position [10171, 0]
